Goal: Task Accomplishment & Management: Use online tool/utility

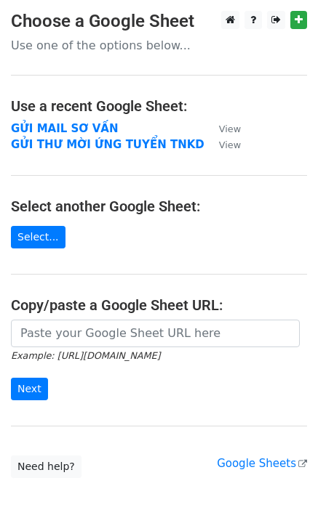
click at [67, 133] on strong "GỬI MAIL SƠ VẤN" at bounding box center [64, 128] width 107 height 13
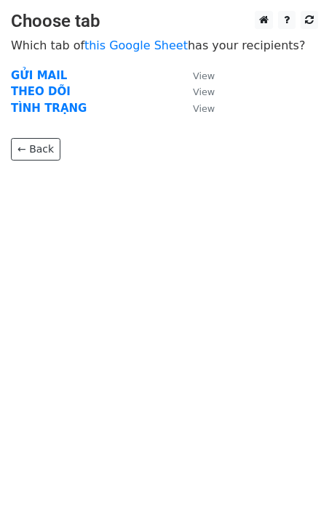
click at [29, 71] on strong "GỬI MAIL" at bounding box center [39, 75] width 56 height 13
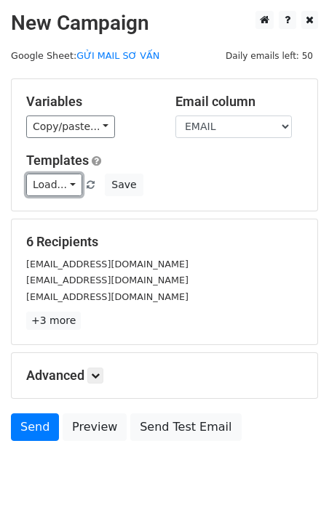
click at [55, 182] on link "Load..." at bounding box center [54, 185] width 56 height 23
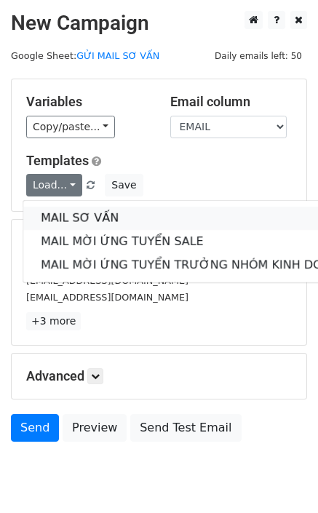
click at [123, 212] on link "MAIL SƠ VẤN" at bounding box center [193, 217] width 341 height 23
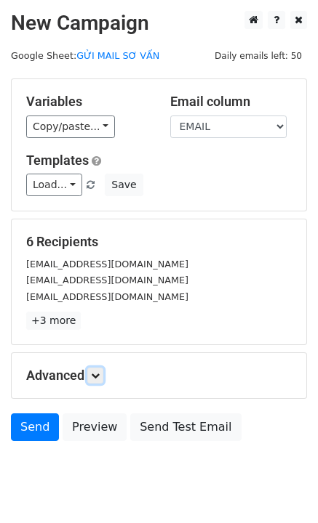
click at [97, 380] on icon at bounding box center [95, 376] width 9 height 9
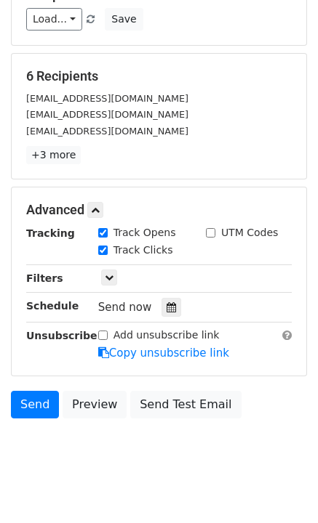
scroll to position [184, 0]
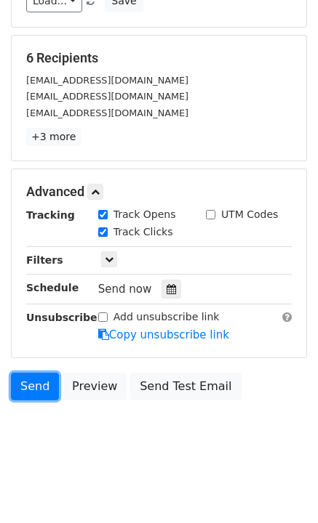
click at [35, 382] on link "Send" at bounding box center [35, 387] width 48 height 28
